Goal: Task Accomplishment & Management: Use online tool/utility

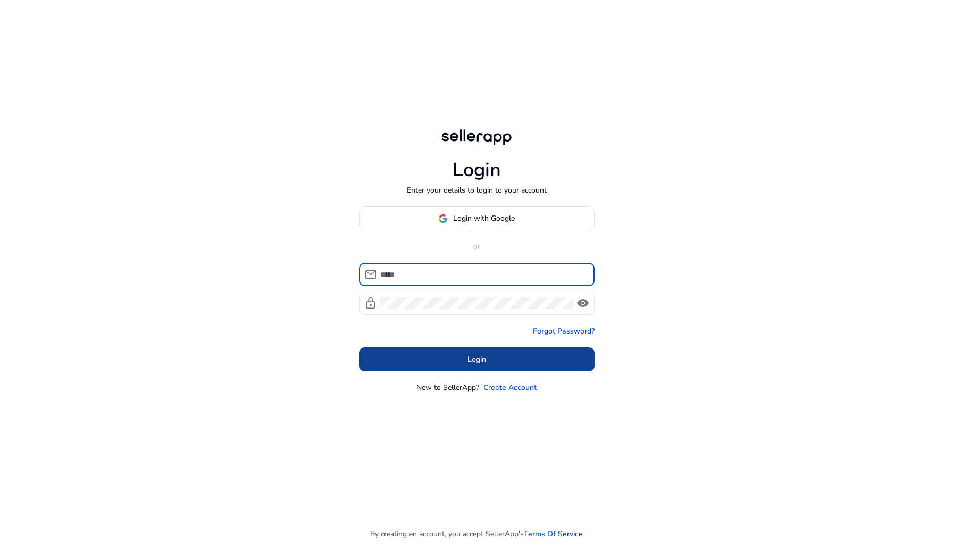
type input "**********"
click at [454, 371] on span at bounding box center [477, 360] width 236 height 26
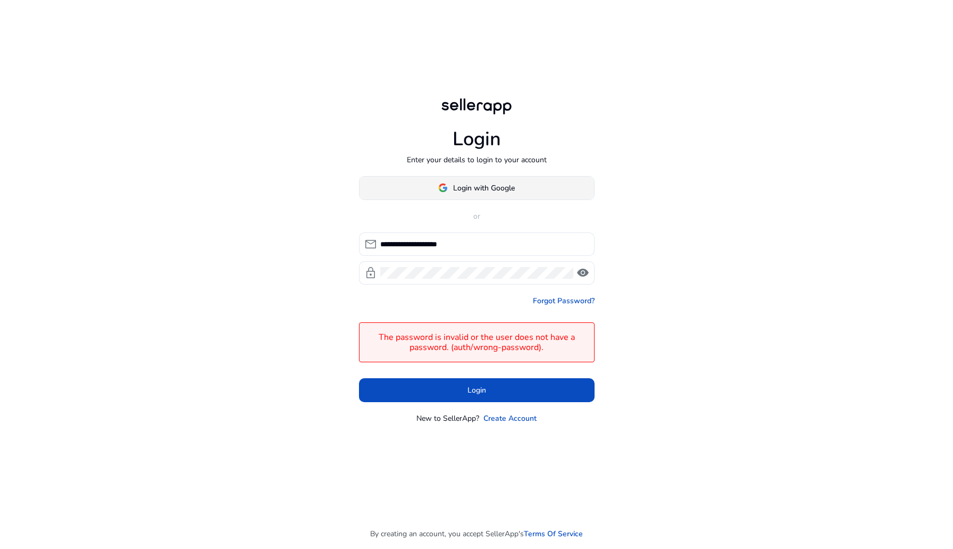
click at [455, 189] on span "Login with Google" at bounding box center [484, 187] width 62 height 11
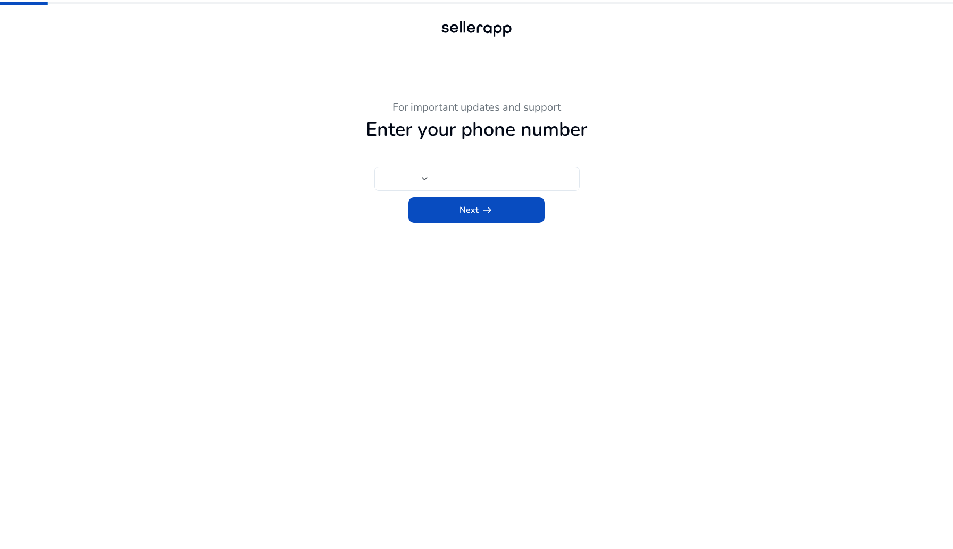
type input "***"
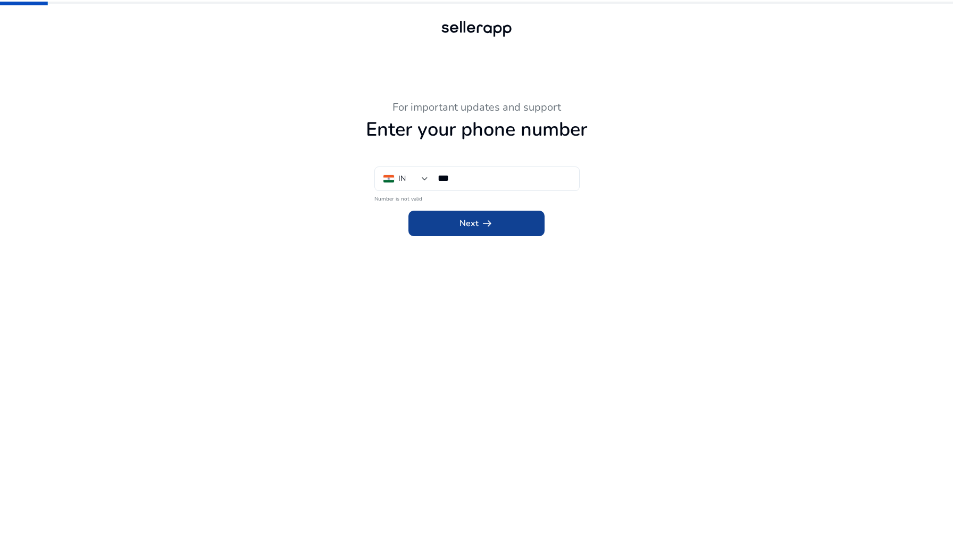
click at [449, 223] on span at bounding box center [476, 224] width 136 height 26
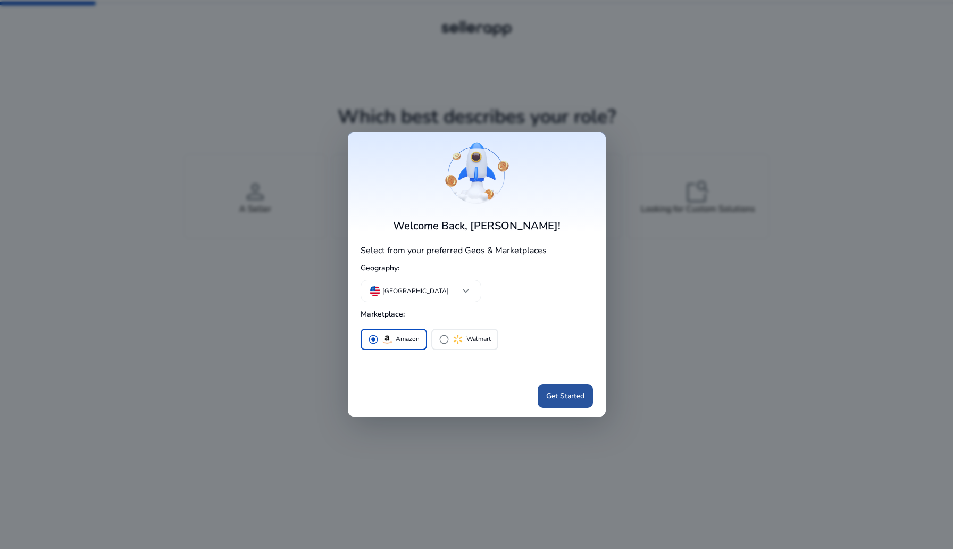
click at [558, 402] on span at bounding box center [565, 396] width 55 height 26
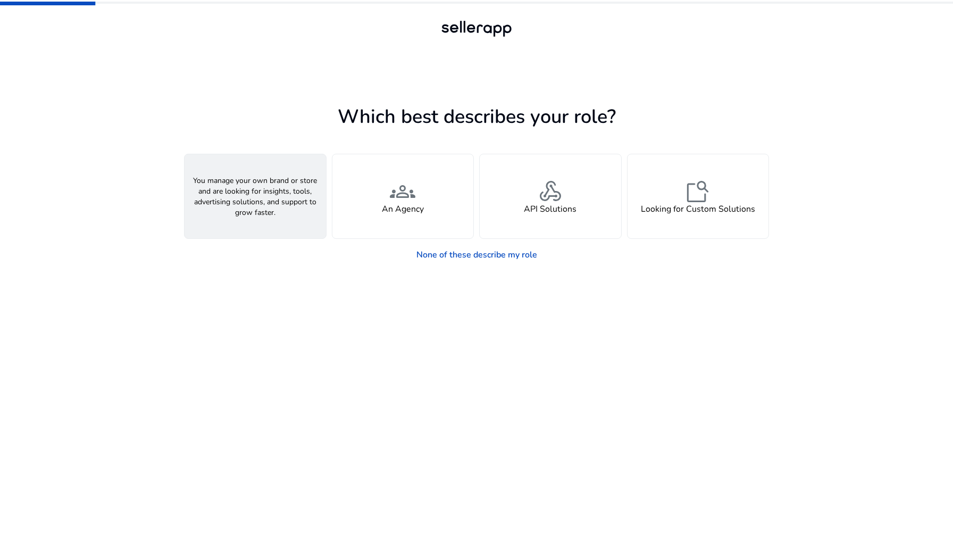
click at [292, 216] on div "person A Seller" at bounding box center [255, 196] width 141 height 84
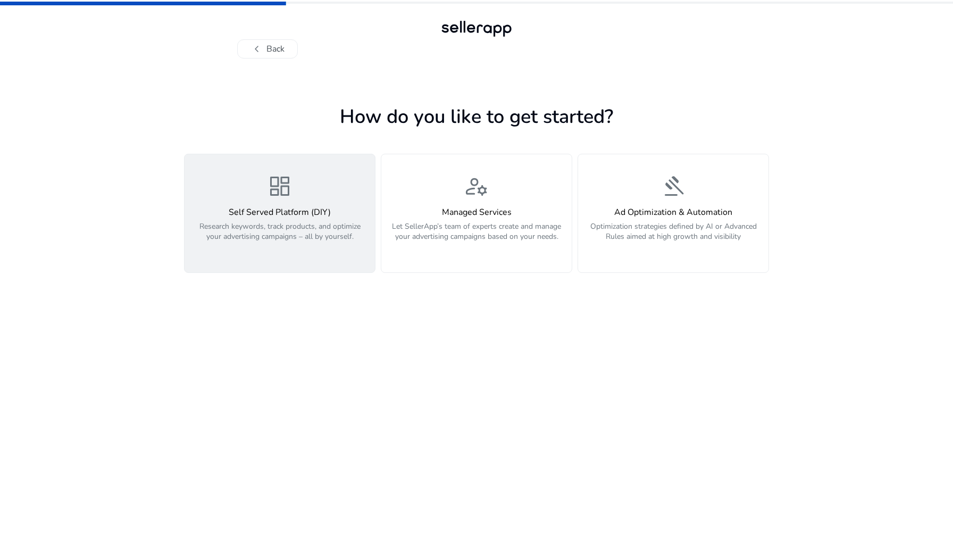
click at [297, 203] on div "dashboard Self Served Platform (DIY) Research keywords, track products, and opt…" at bounding box center [280, 213] width 178 height 80
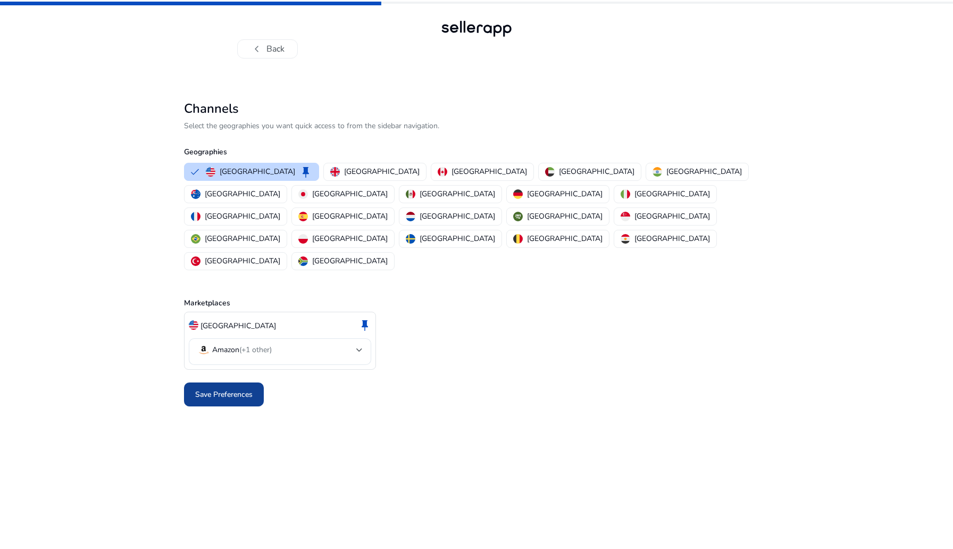
click at [247, 389] on span "Save Preferences" at bounding box center [223, 394] width 57 height 11
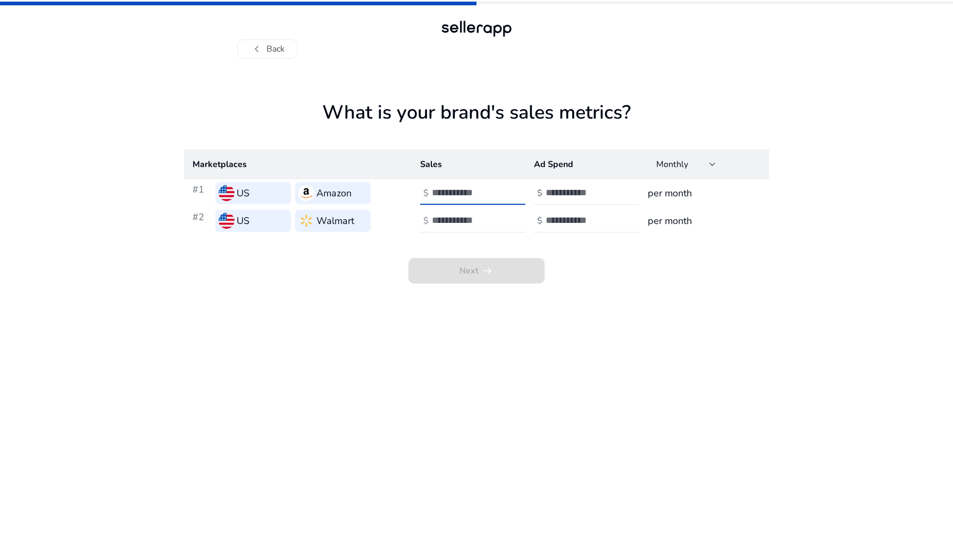
click at [452, 190] on input "number" at bounding box center [468, 193] width 72 height 12
type input "*"
click at [578, 186] on div at bounding box center [594, 192] width 96 height 23
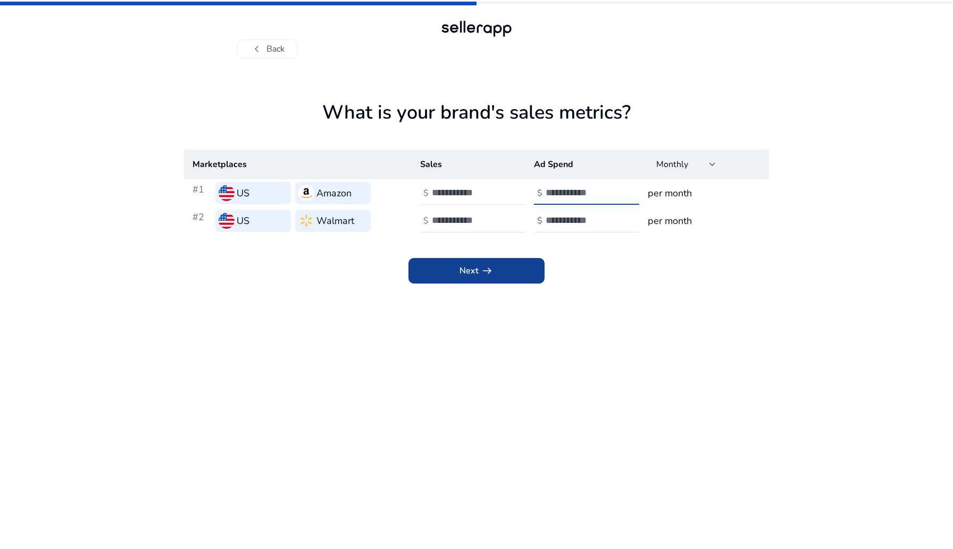
type input "*"
click at [496, 268] on span at bounding box center [476, 271] width 136 height 26
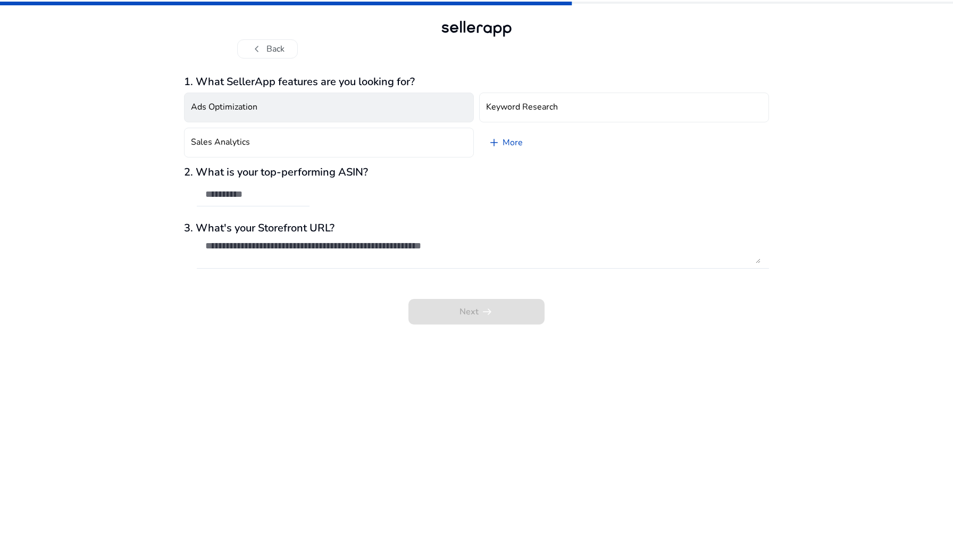
click at [416, 108] on button "Ads Optimization" at bounding box center [329, 108] width 290 height 30
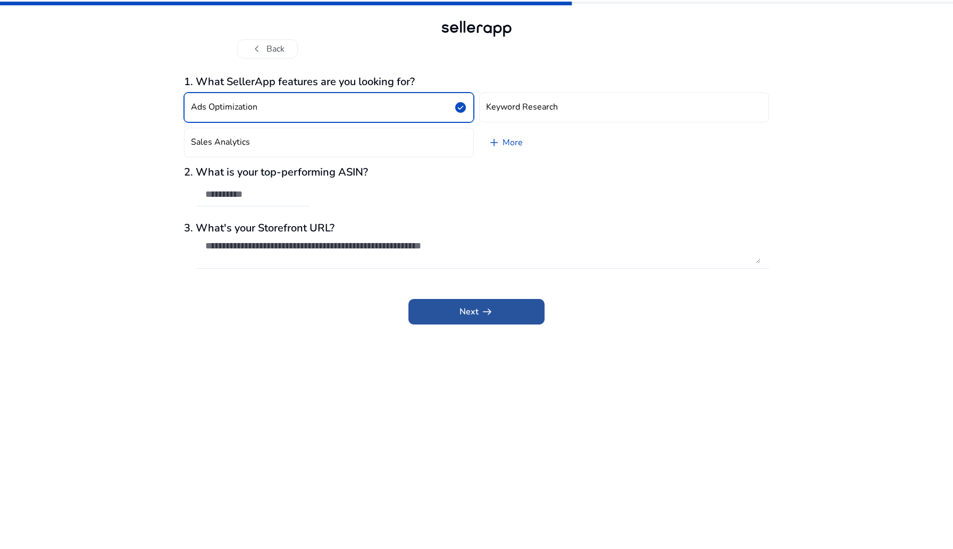
click at [465, 303] on span at bounding box center [476, 312] width 136 height 26
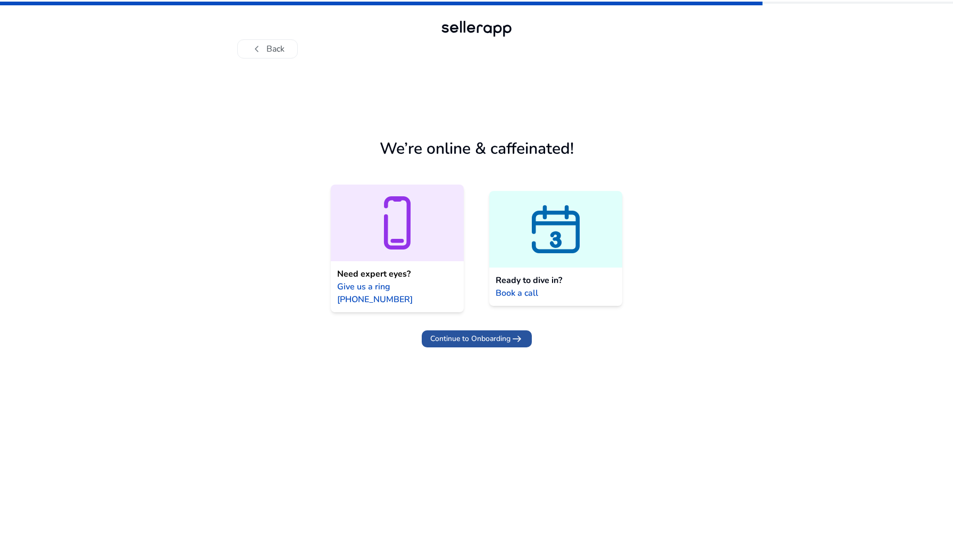
click at [484, 326] on span at bounding box center [477, 339] width 110 height 26
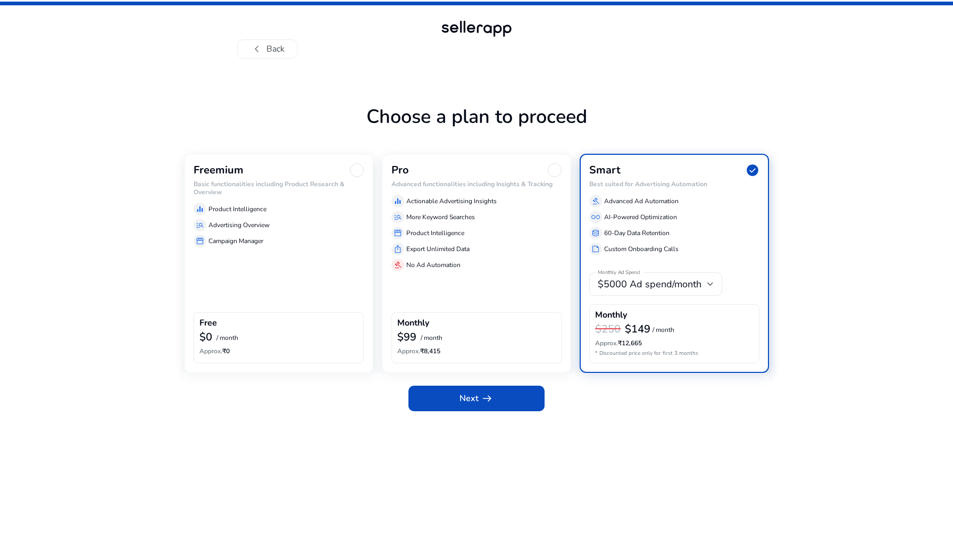
click at [299, 222] on div "manage_search Advertising Overview" at bounding box center [279, 225] width 170 height 13
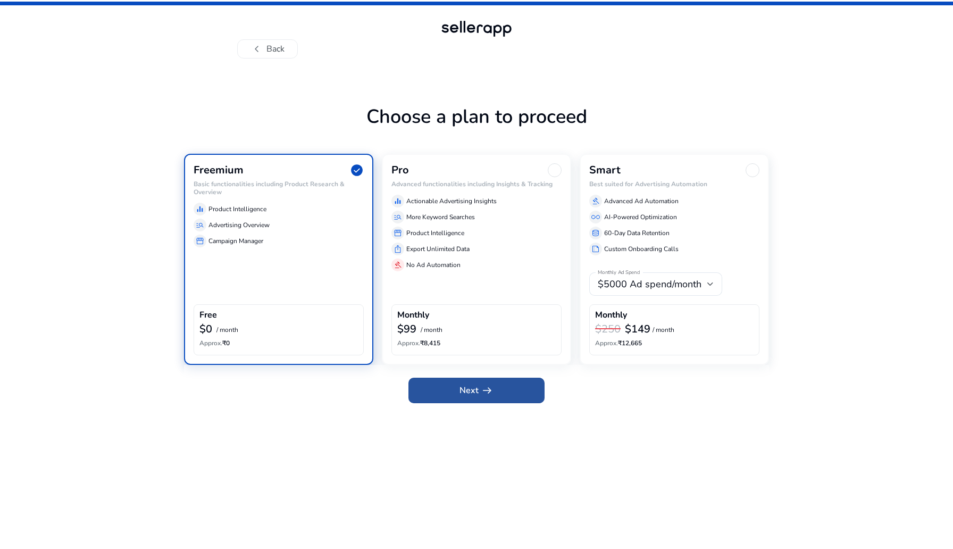
click at [520, 393] on span at bounding box center [476, 391] width 136 height 26
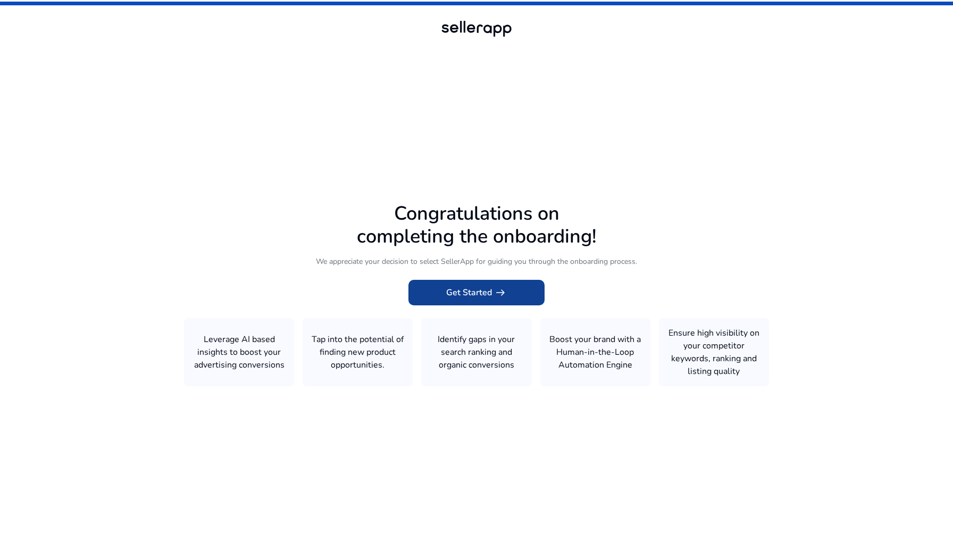
click at [454, 291] on span "Get Started arrow_right_alt" at bounding box center [476, 292] width 61 height 13
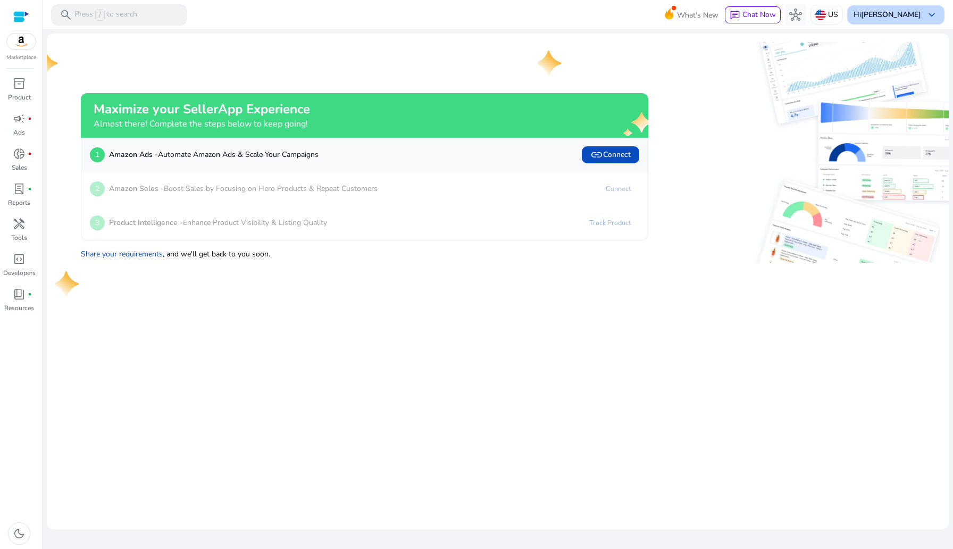
click at [880, 20] on div "Hi [PERSON_NAME] keyboard_arrow_down" at bounding box center [895, 14] width 97 height 19
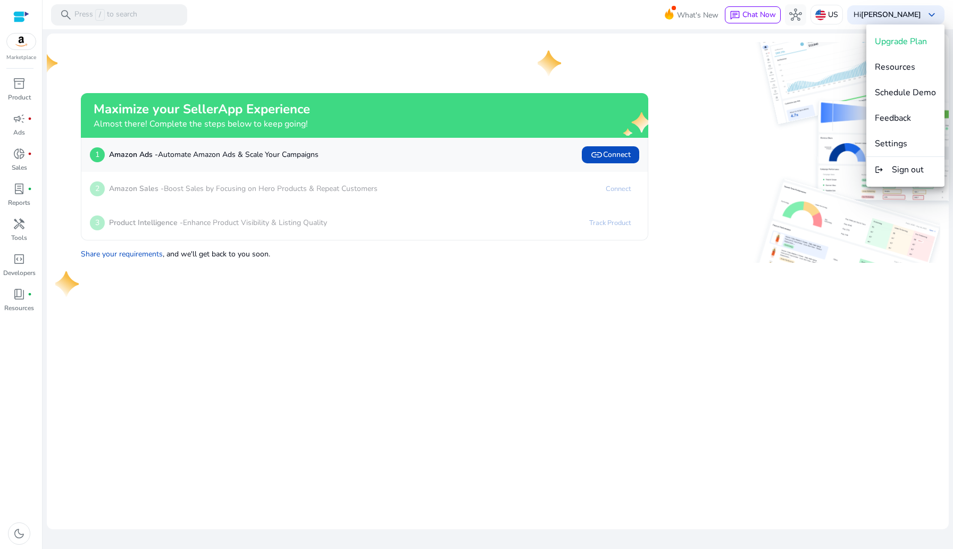
click at [15, 87] on div at bounding box center [476, 274] width 953 height 549
click at [15, 87] on span "inventory_2" at bounding box center [19, 83] width 13 height 13
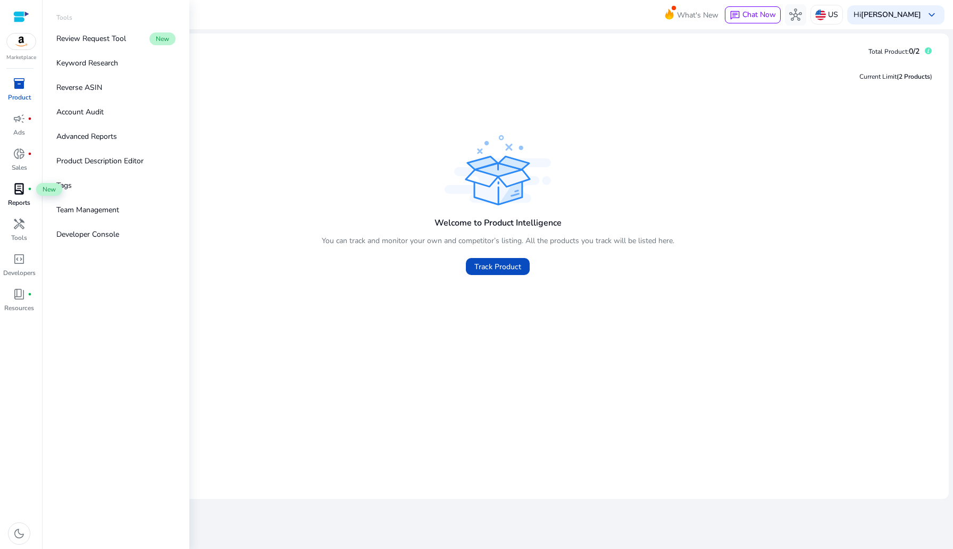
click at [23, 195] on span "lab_profile" at bounding box center [19, 188] width 13 height 13
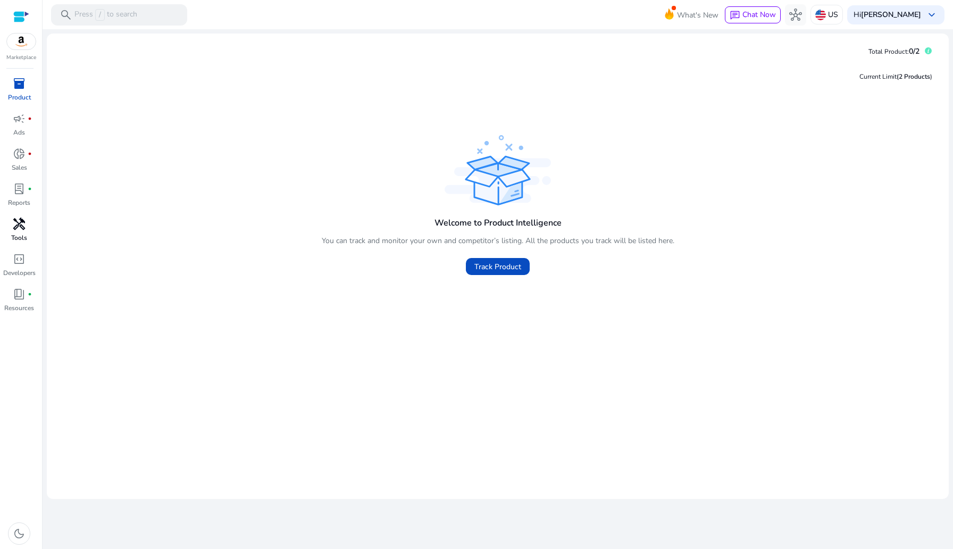
click at [18, 224] on span "handyman" at bounding box center [19, 224] width 13 height 13
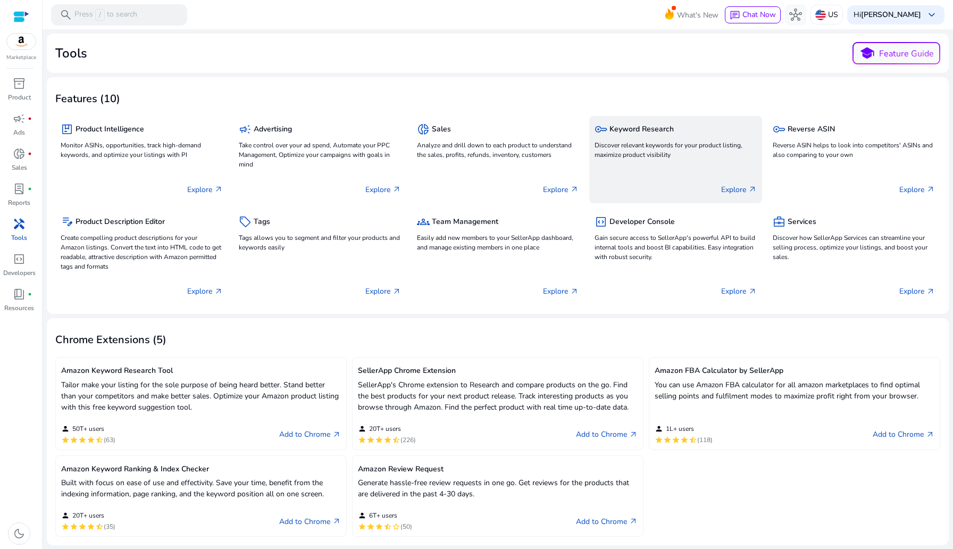
click at [658, 176] on div "Explore arrow_outward" at bounding box center [676, 185] width 162 height 27
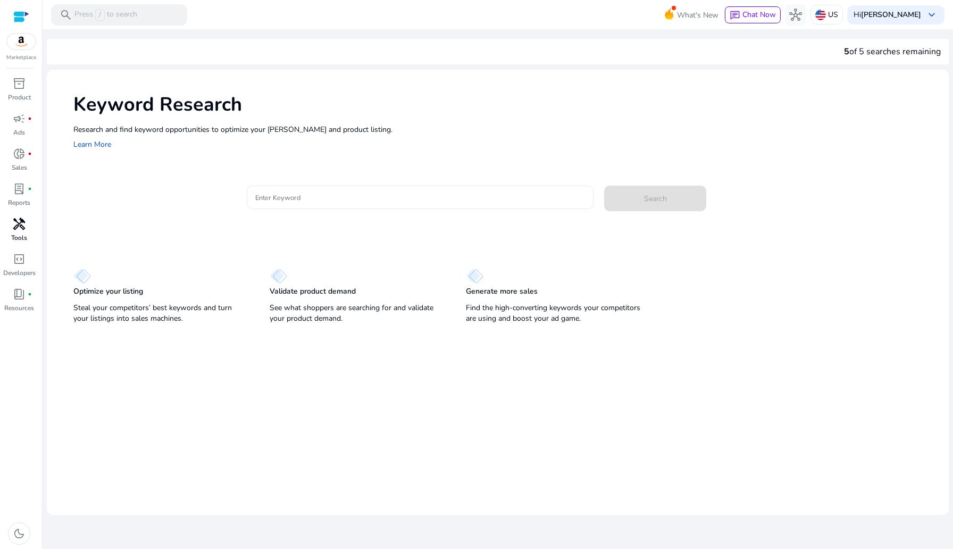
click at [448, 201] on input "Enter Keyword" at bounding box center [420, 197] width 330 height 12
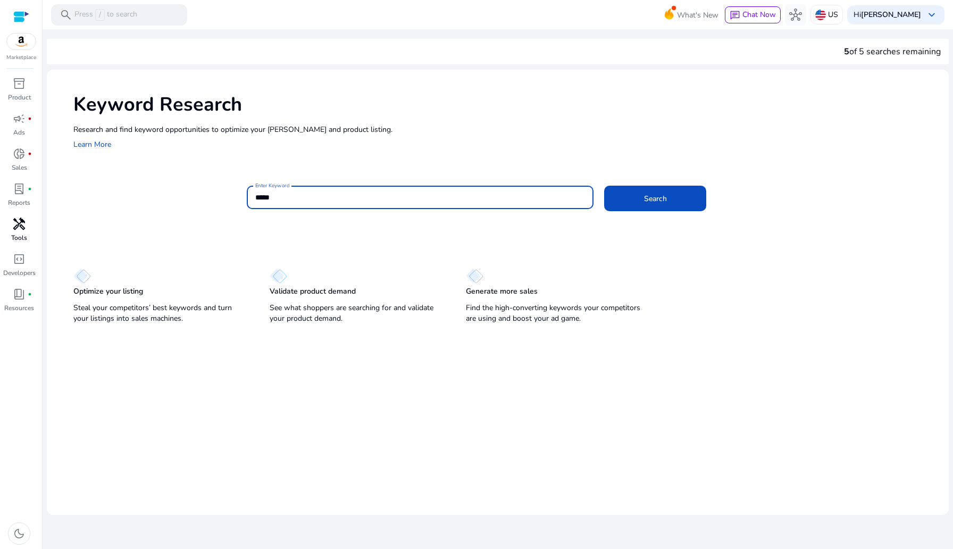
type input "*****"
click at [604, 186] on button "Search" at bounding box center [655, 199] width 102 height 26
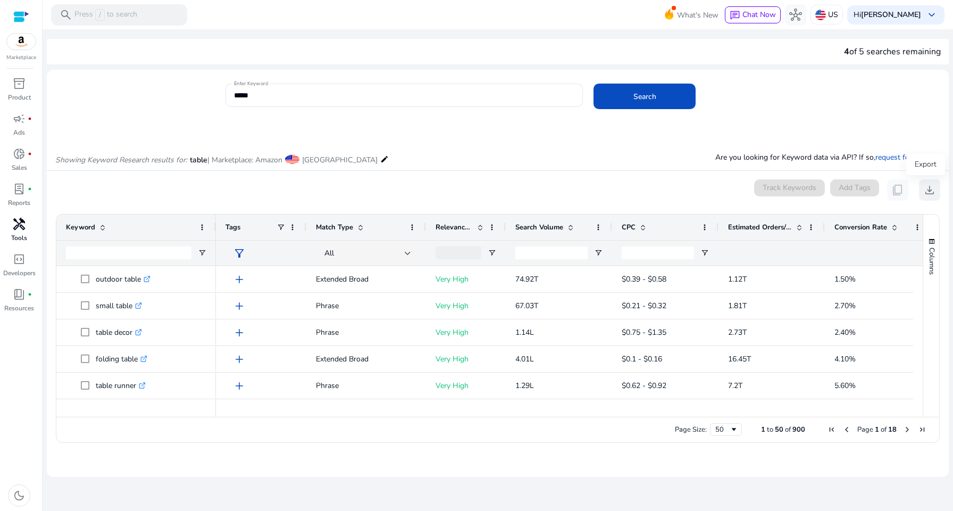
click at [922, 189] on button "download" at bounding box center [929, 189] width 21 height 21
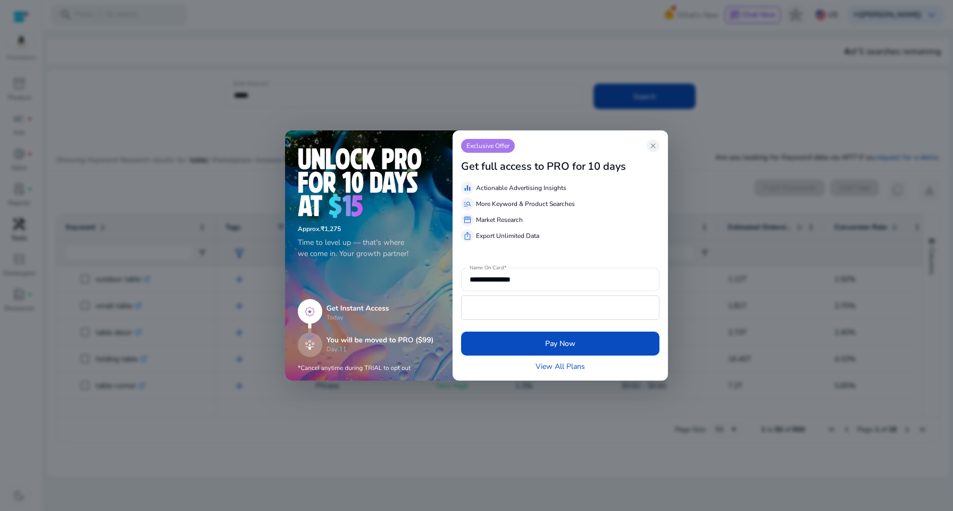
click at [491, 144] on p "Exclusive Offer" at bounding box center [488, 146] width 54 height 14
click at [490, 144] on p "Exclusive Offer" at bounding box center [488, 146] width 54 height 14
click at [518, 115] on div at bounding box center [476, 255] width 953 height 511
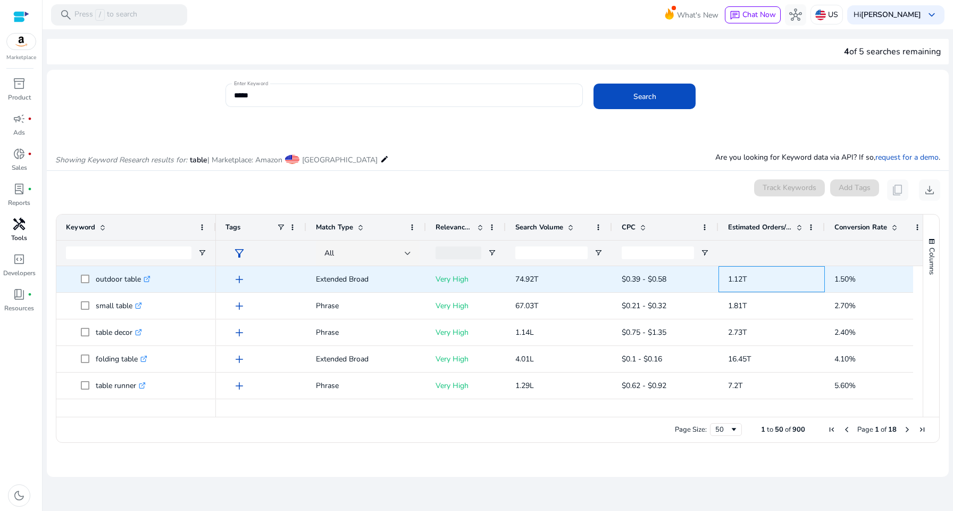
click at [752, 282] on span "1.12T" at bounding box center [771, 279] width 87 height 22
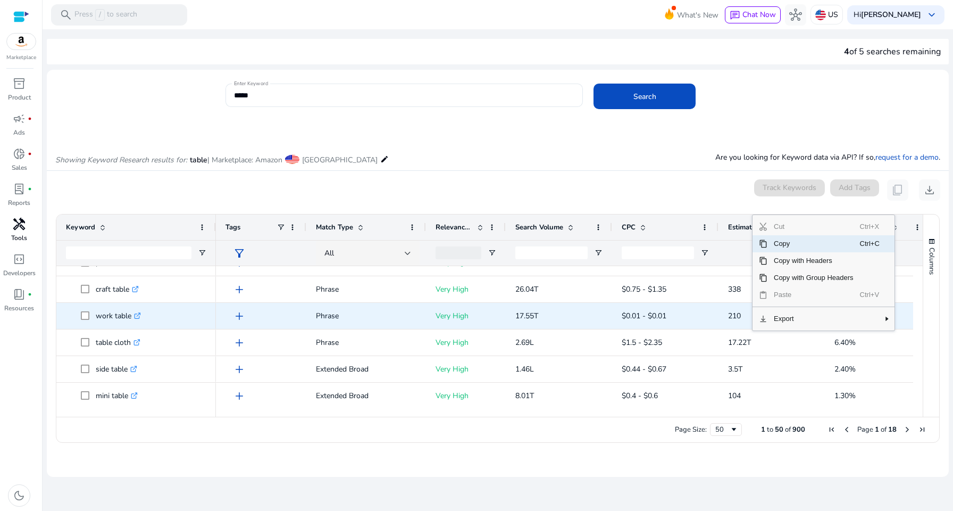
scroll to position [160, 0]
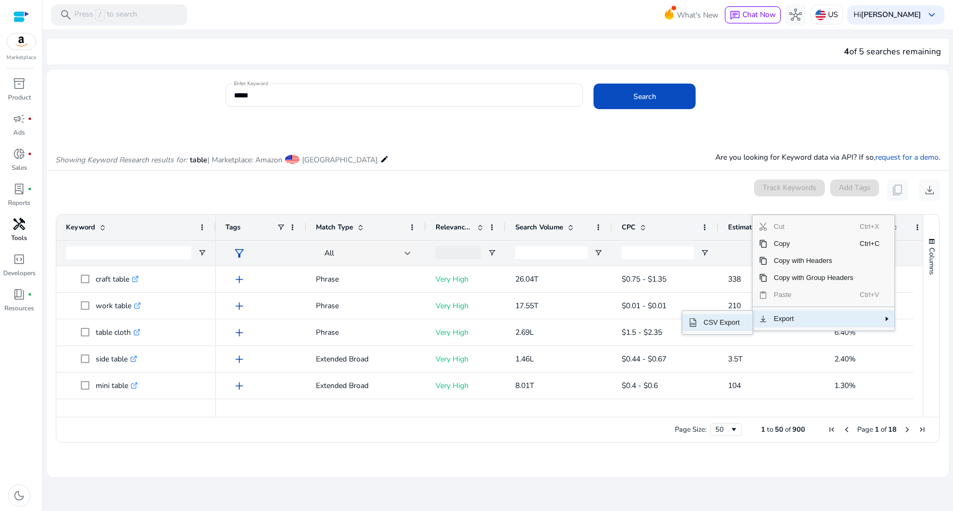
click at [740, 320] on span "CSV Export" at bounding box center [721, 322] width 49 height 17
